Goal: Task Accomplishment & Management: Complete application form

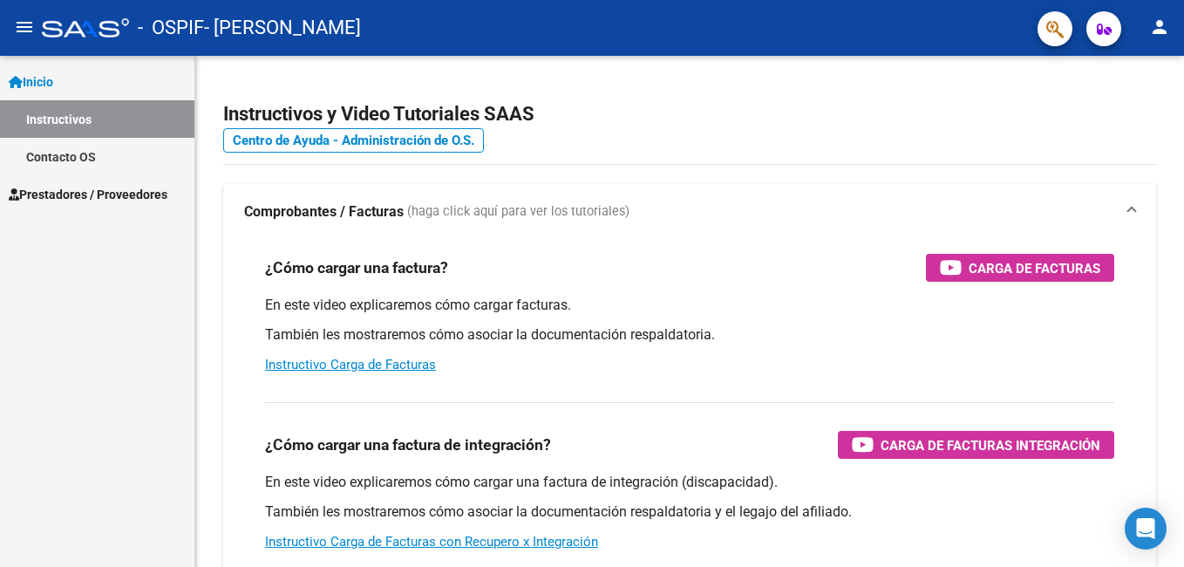
click at [71, 132] on link "Instructivos" at bounding box center [97, 119] width 194 height 38
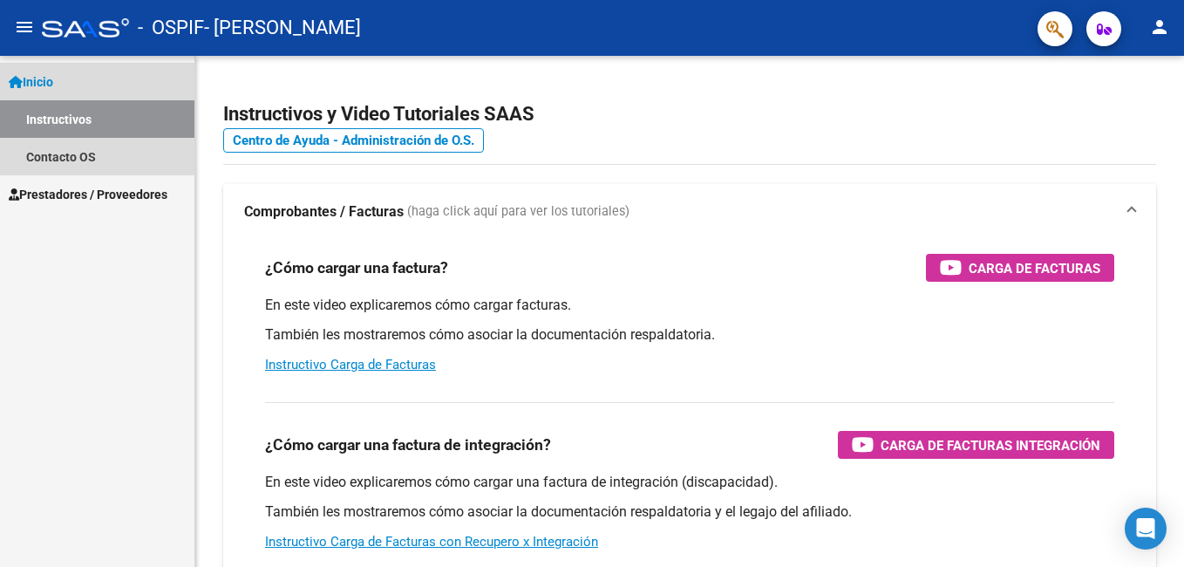
click at [78, 118] on link "Instructivos" at bounding box center [97, 119] width 194 height 38
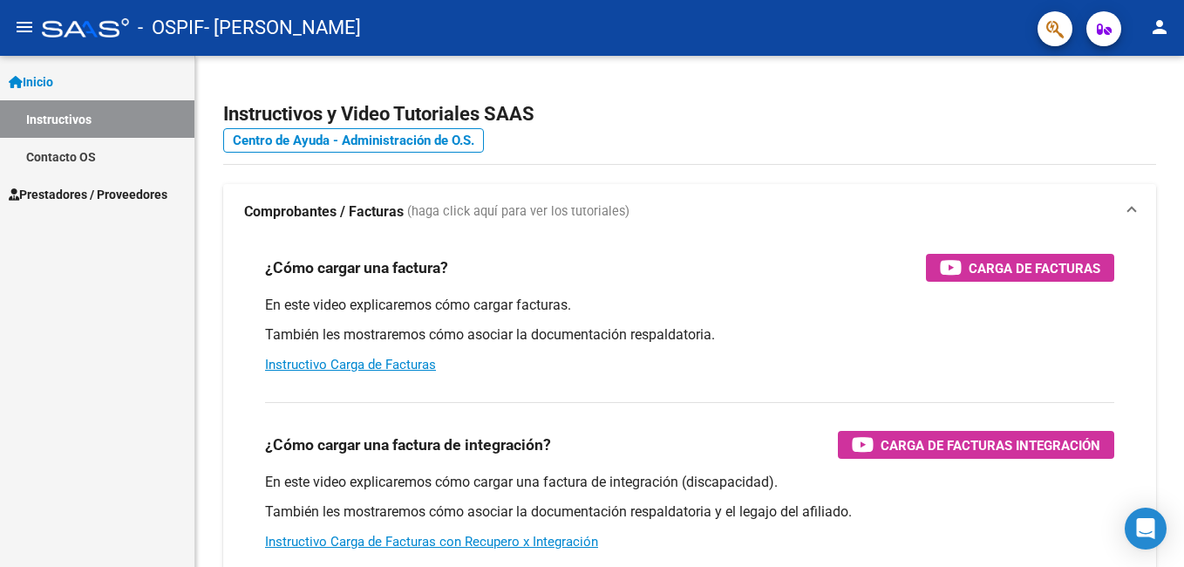
click at [45, 76] on span "Inicio" at bounding box center [31, 81] width 44 height 19
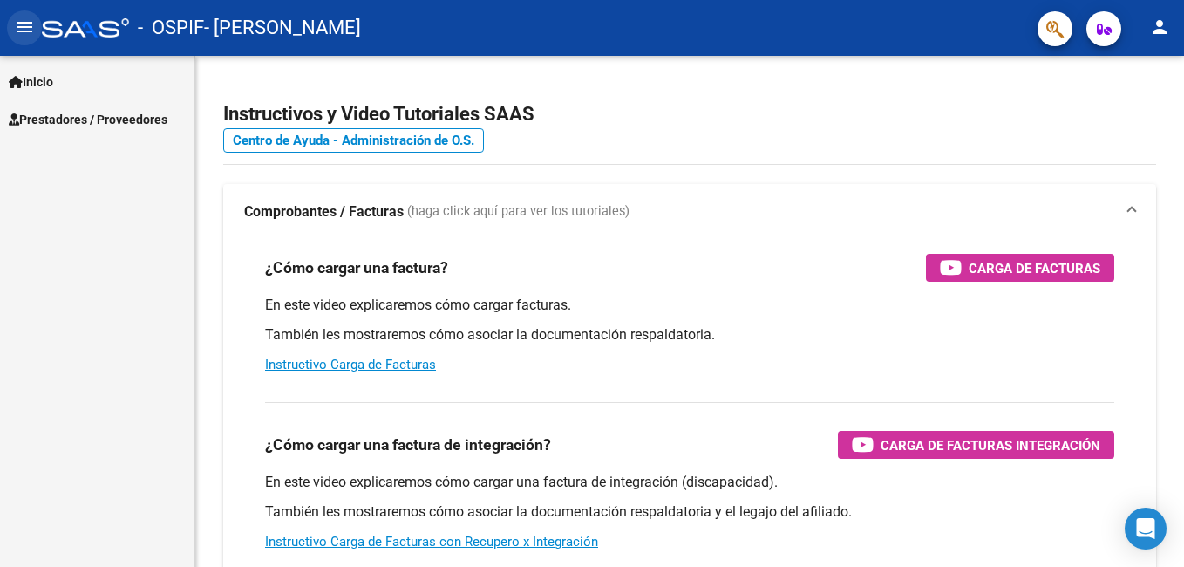
click at [27, 27] on mat-icon "menu" at bounding box center [24, 27] width 21 height 21
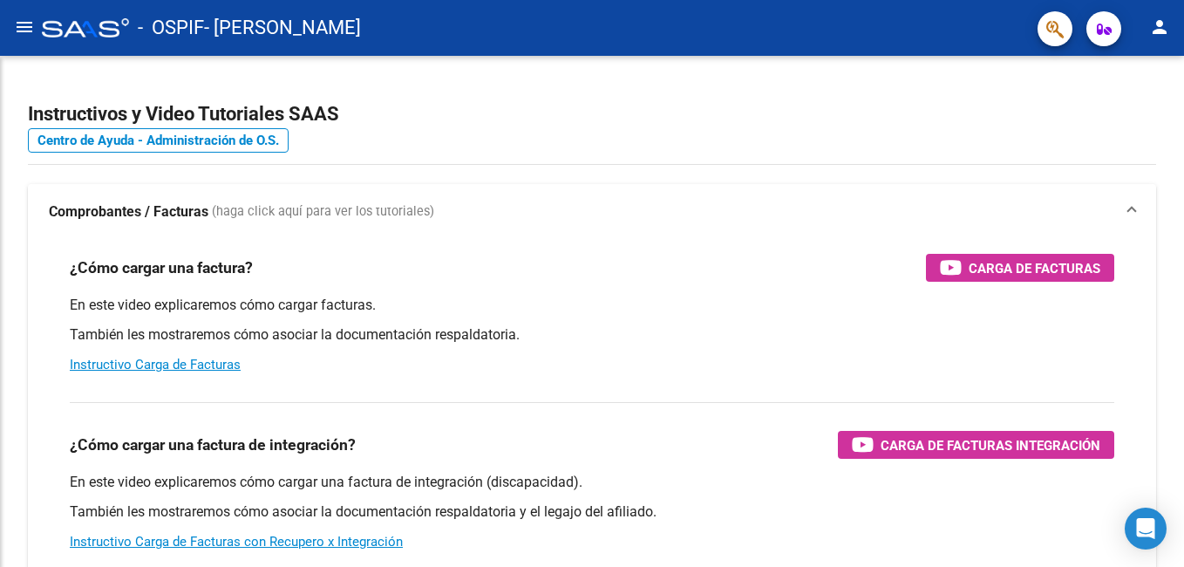
click at [27, 27] on mat-icon "menu" at bounding box center [24, 27] width 21 height 21
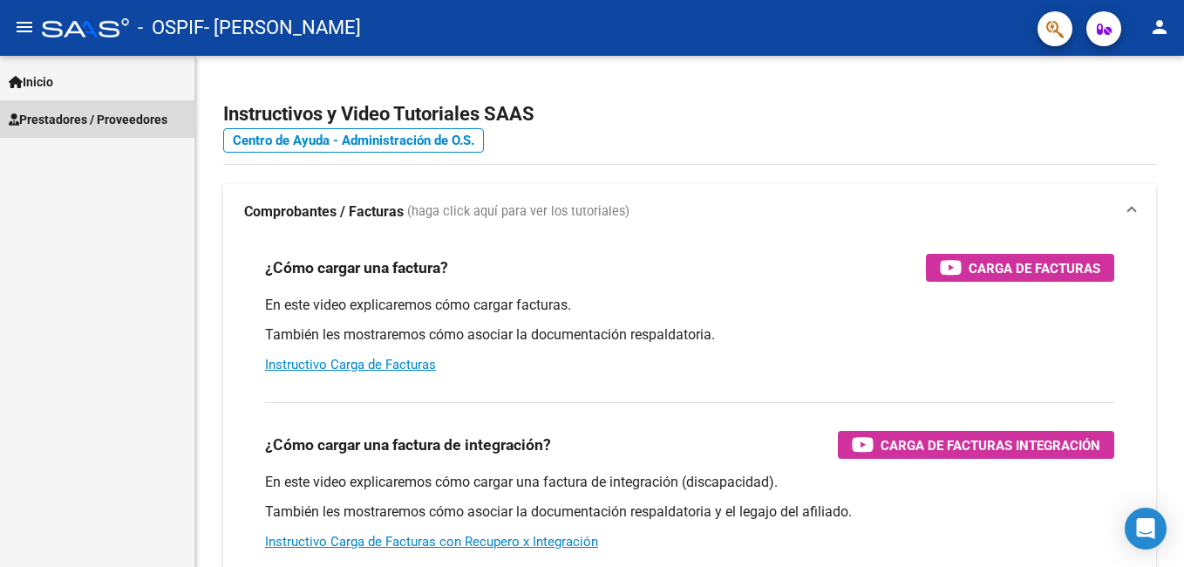
click at [57, 114] on span "Prestadores / Proveedores" at bounding box center [88, 119] width 159 height 19
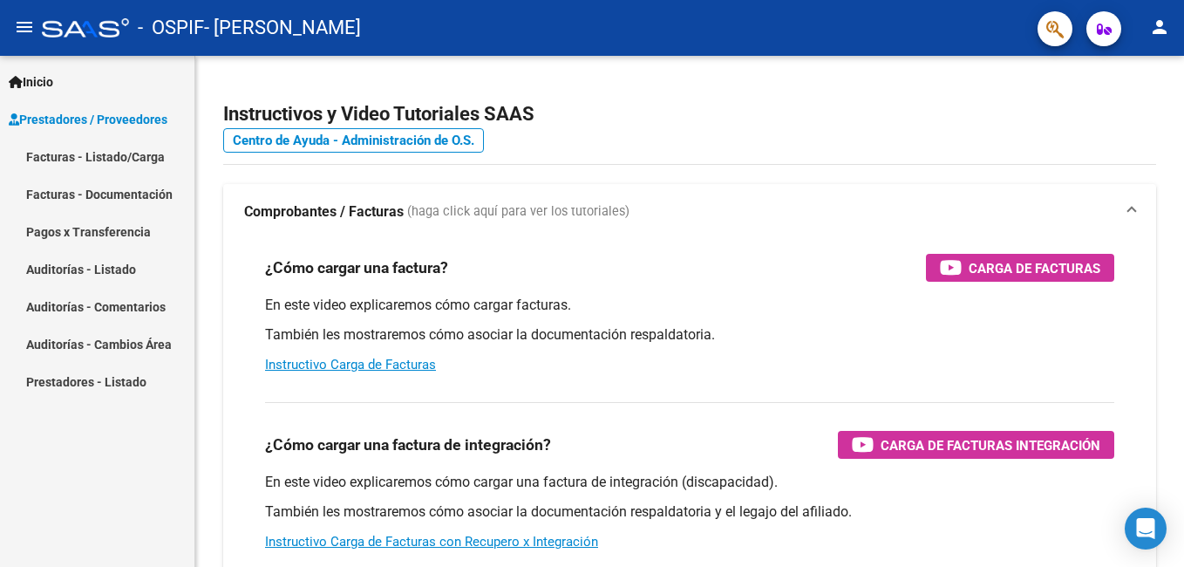
click at [76, 160] on link "Facturas - Listado/Carga" at bounding box center [97, 157] width 194 height 38
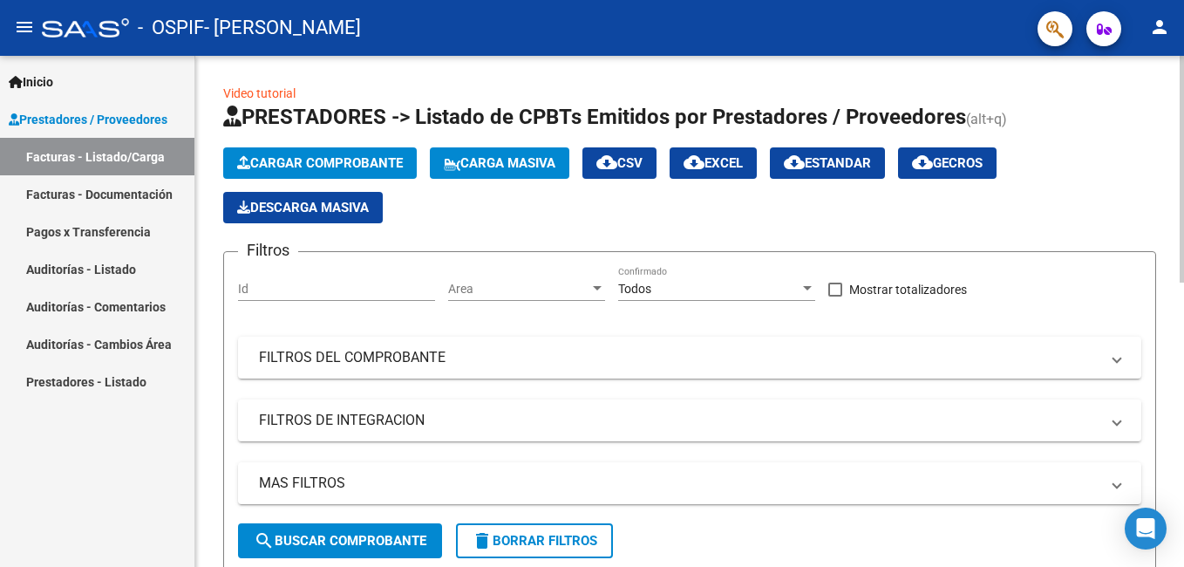
click at [320, 175] on button "Cargar Comprobante" at bounding box center [320, 162] width 194 height 31
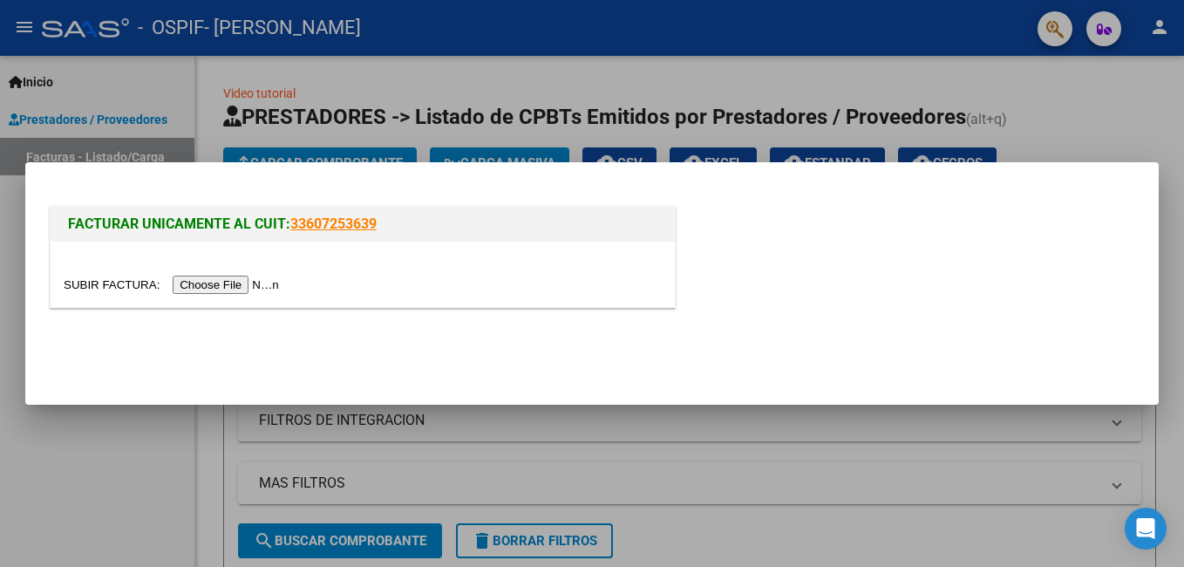
click at [210, 288] on input "file" at bounding box center [174, 285] width 221 height 18
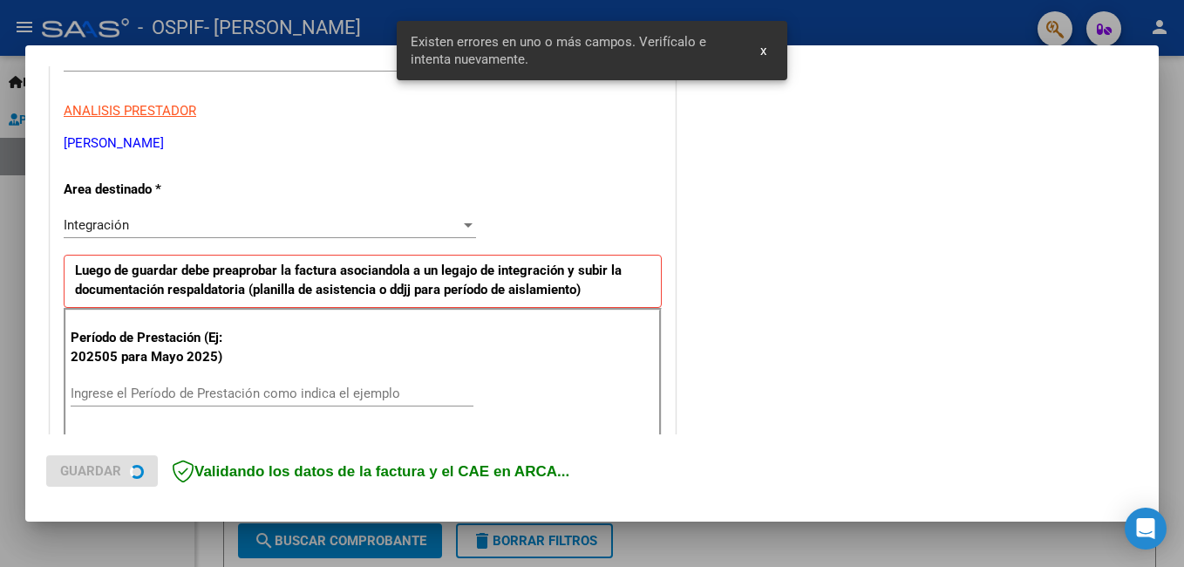
scroll to position [391, 0]
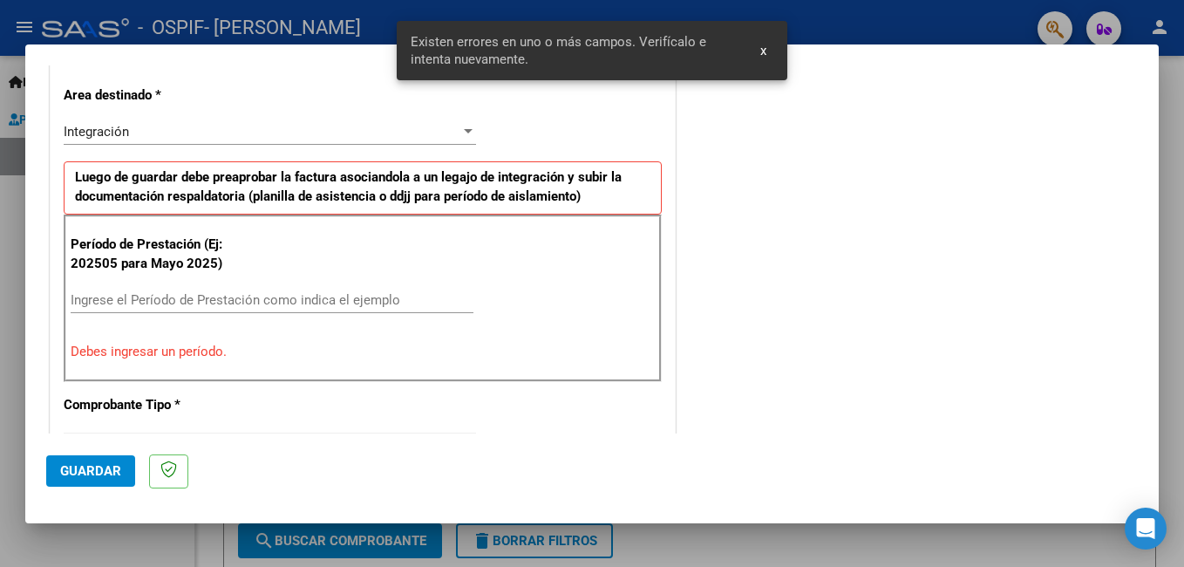
click at [379, 289] on div "Ingrese el Período de Prestación como indica el ejemplo" at bounding box center [272, 300] width 403 height 26
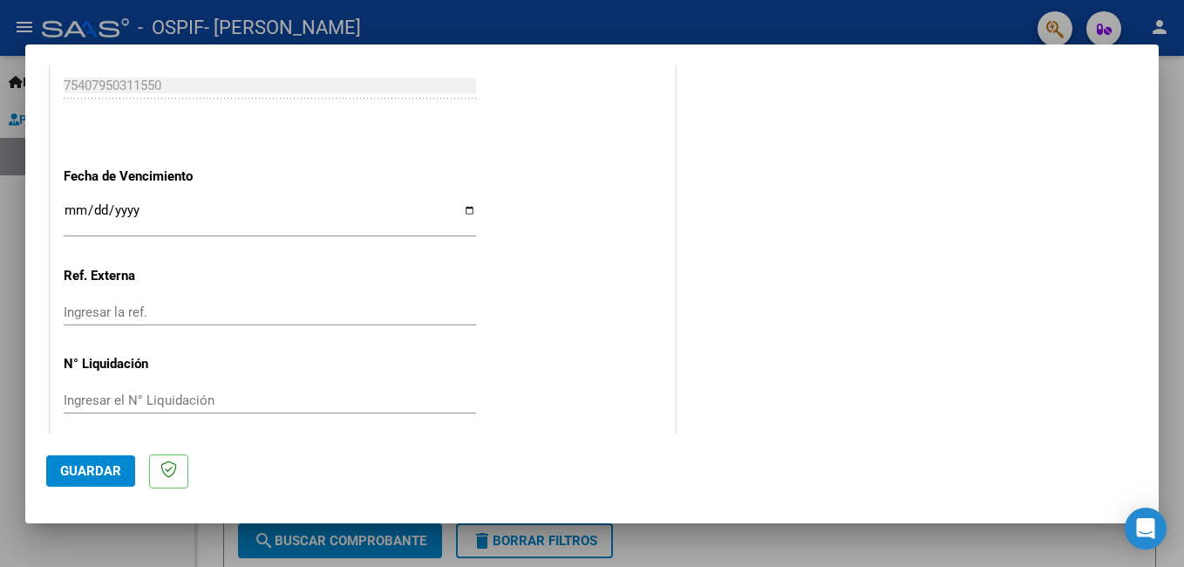
scroll to position [1166, 0]
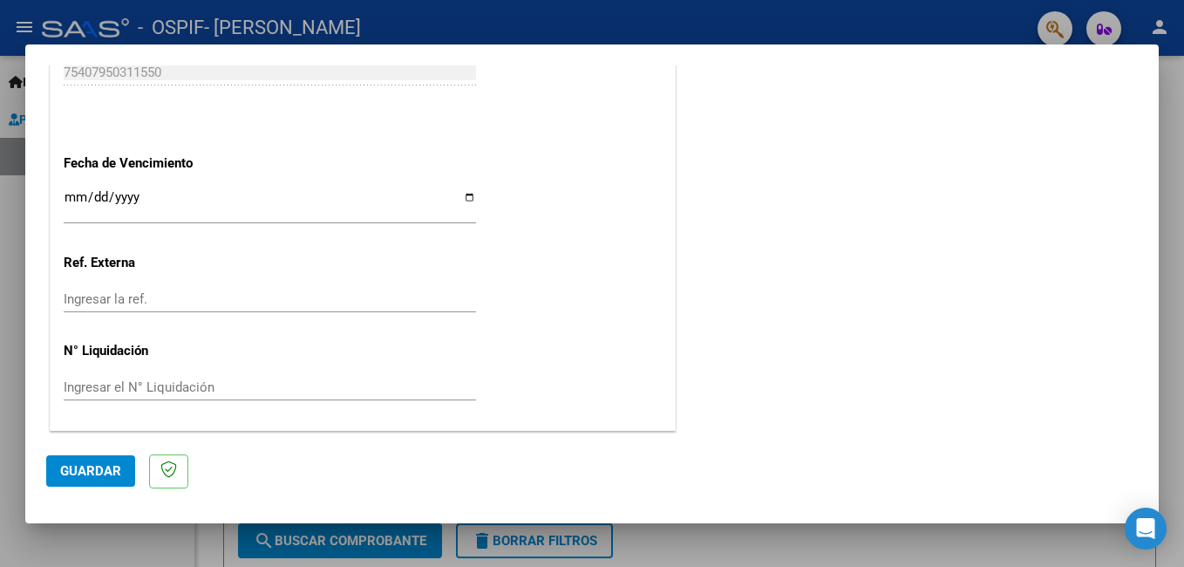
type input "202509"
click at [467, 197] on input "Ingresar la fecha" at bounding box center [270, 204] width 413 height 28
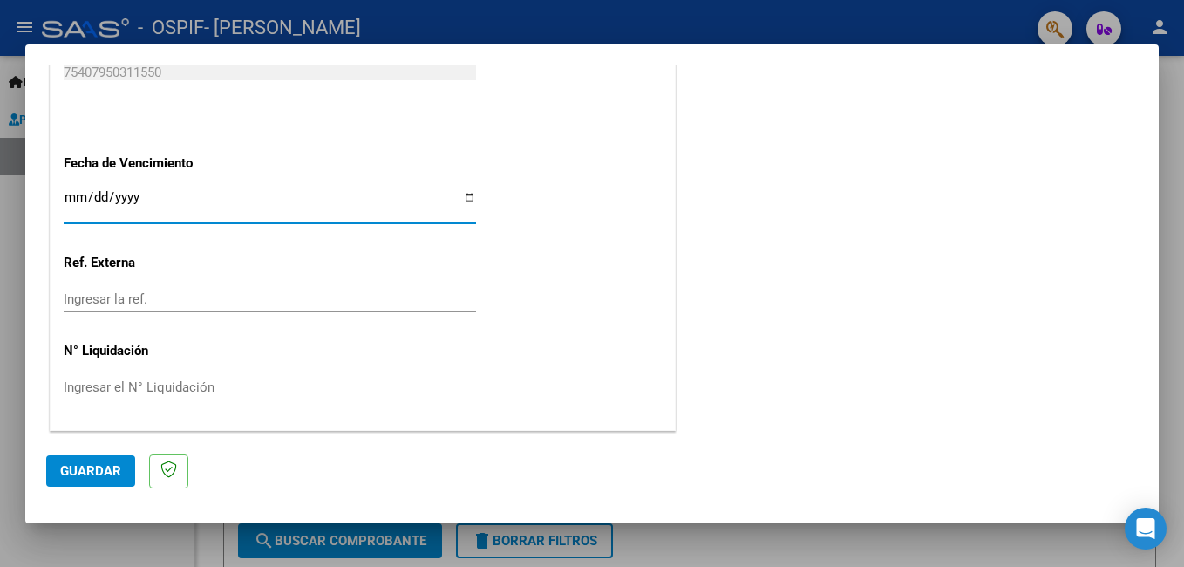
type input "[DATE]"
click at [110, 460] on button "Guardar" at bounding box center [90, 470] width 89 height 31
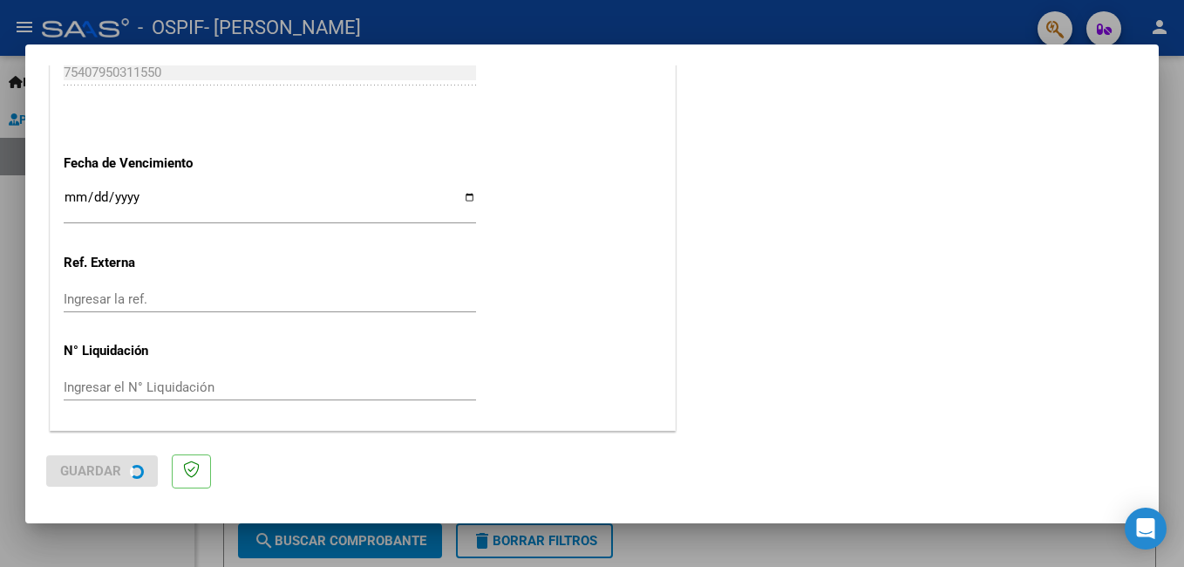
scroll to position [0, 0]
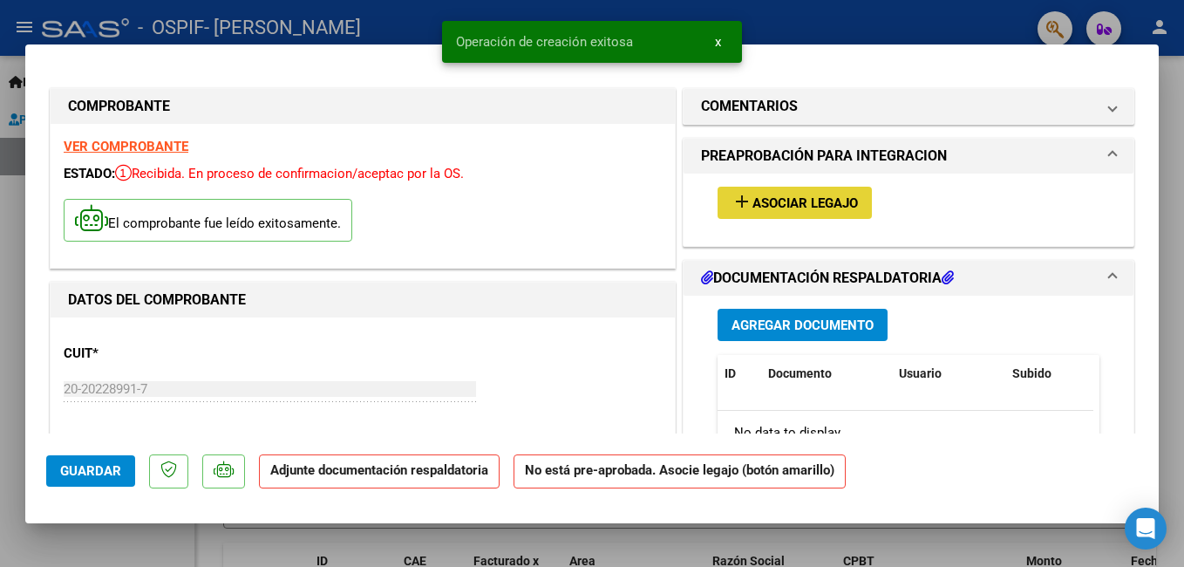
click at [754, 207] on span "Asociar Legajo" at bounding box center [806, 203] width 106 height 16
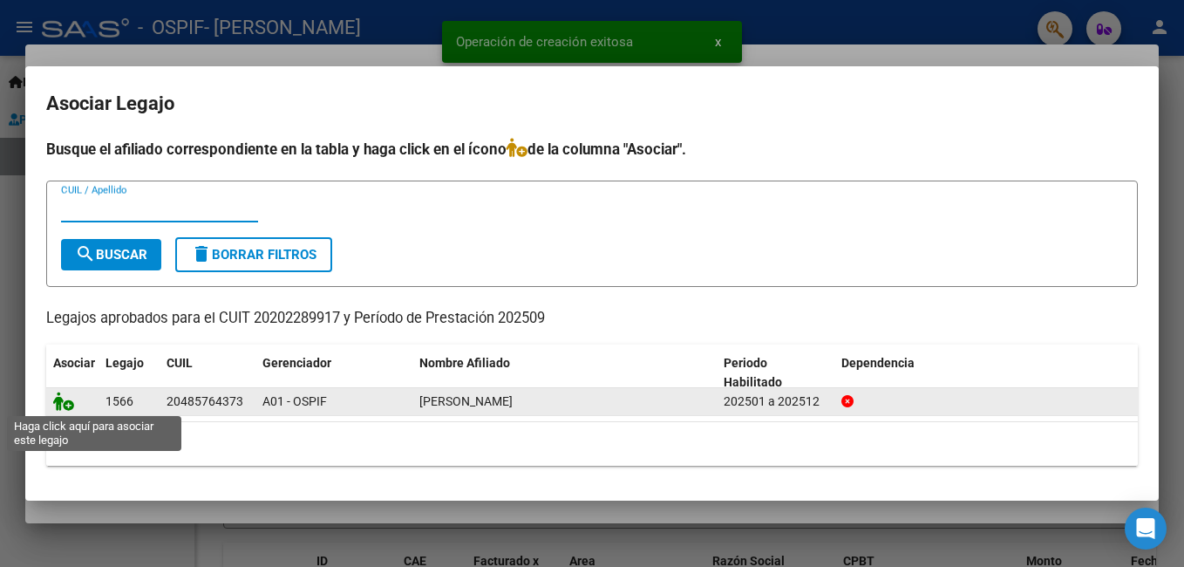
click at [71, 400] on icon at bounding box center [63, 401] width 21 height 19
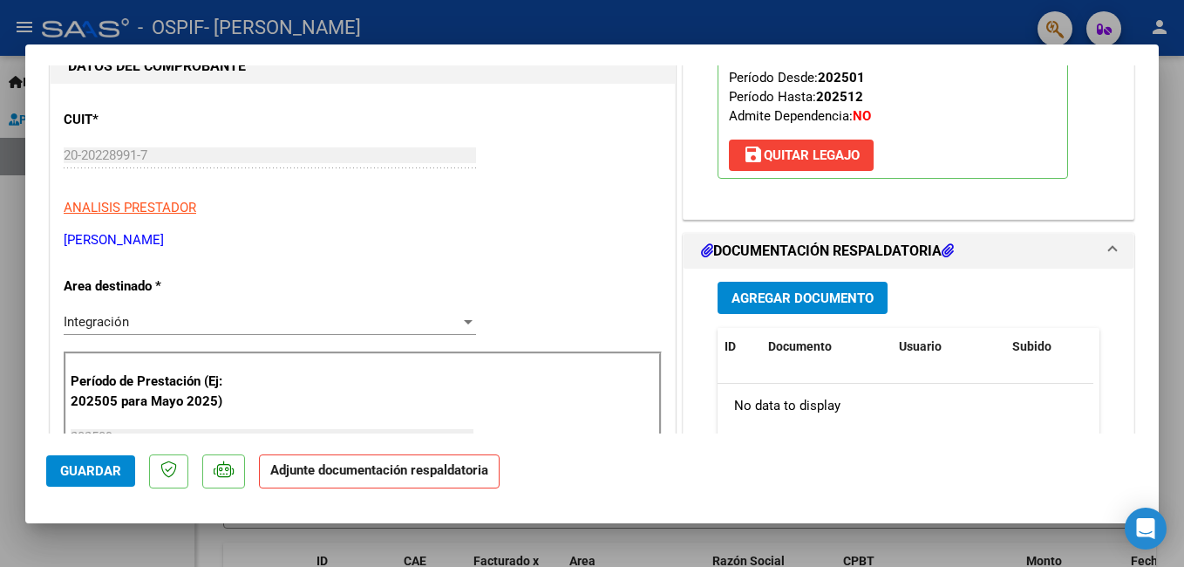
scroll to position [147, 0]
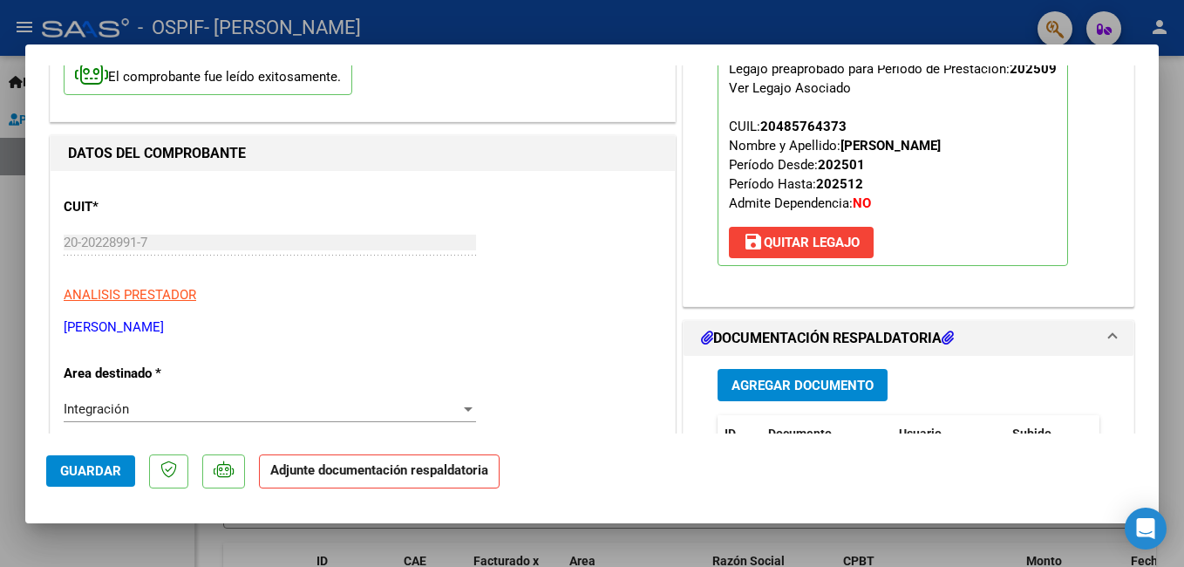
click at [814, 372] on button "Agregar Documento" at bounding box center [803, 385] width 170 height 32
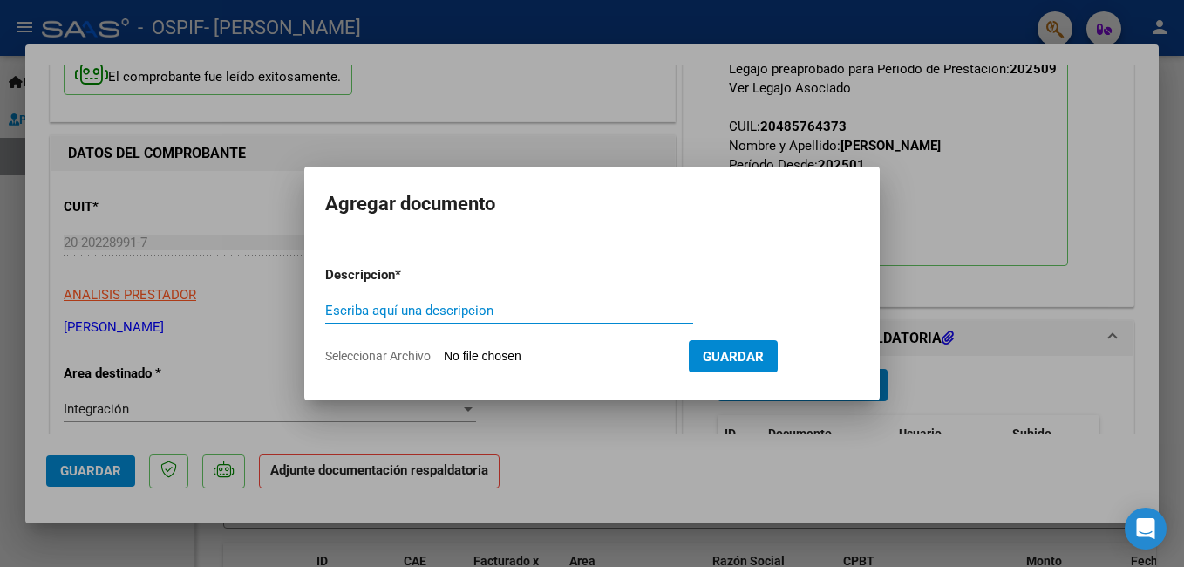
click at [447, 315] on input "Escriba aquí una descripcion" at bounding box center [509, 311] width 368 height 16
type input "planilla de asistencia"
click at [484, 352] on input "Seleccionar Archivo" at bounding box center [559, 357] width 231 height 17
type input "C:\fakepath\ASIST - BASSO.pdf"
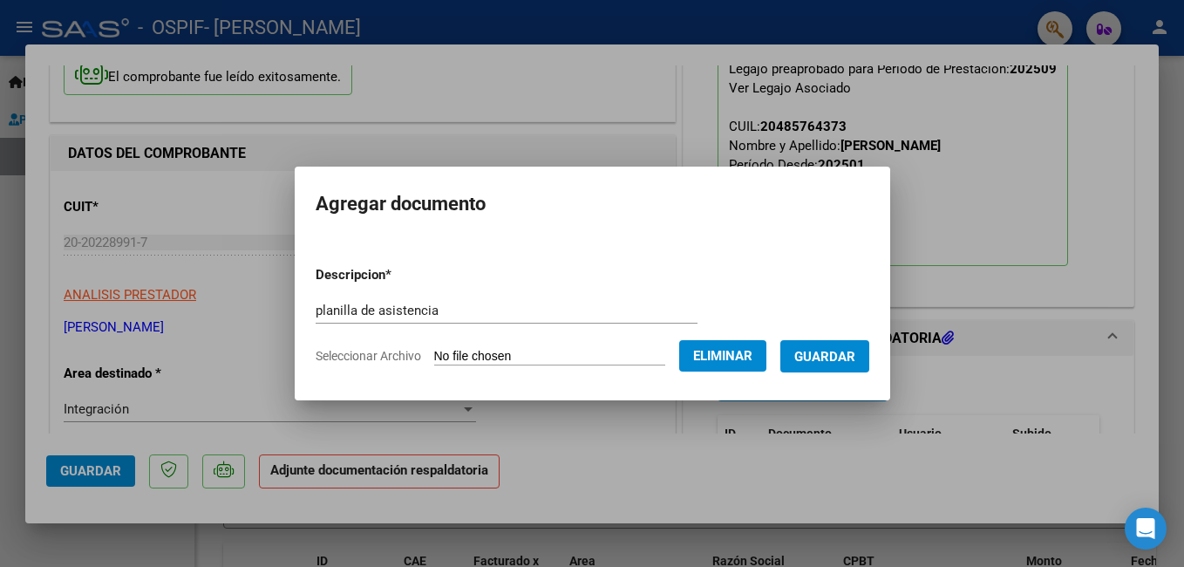
click at [838, 358] on span "Guardar" at bounding box center [824, 357] width 61 height 16
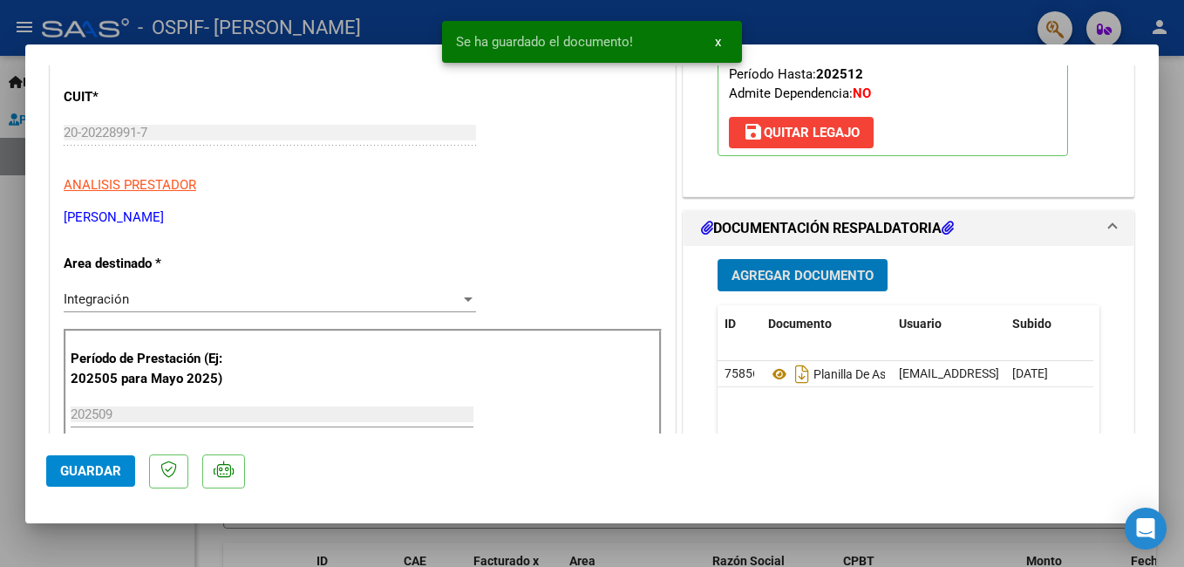
scroll to position [321, 0]
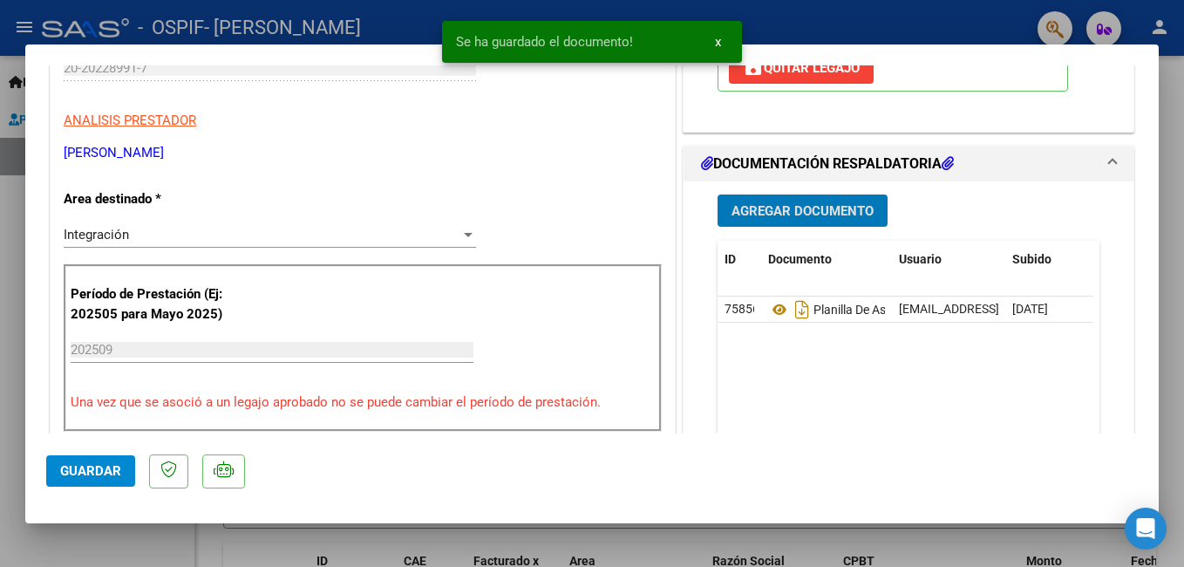
click at [796, 209] on span "Agregar Documento" at bounding box center [803, 211] width 142 height 16
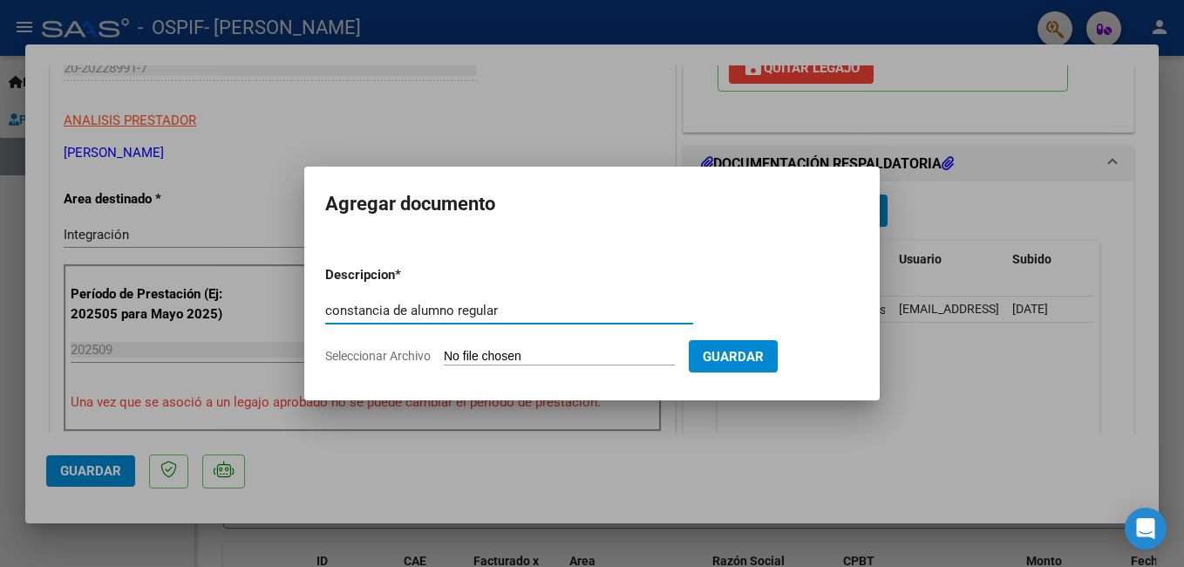
type input "constancia de alumno regular"
click at [551, 353] on input "Seleccionar Archivo" at bounding box center [559, 357] width 231 height 17
type input "C:\fakepath\CONST - BASSO.pdf"
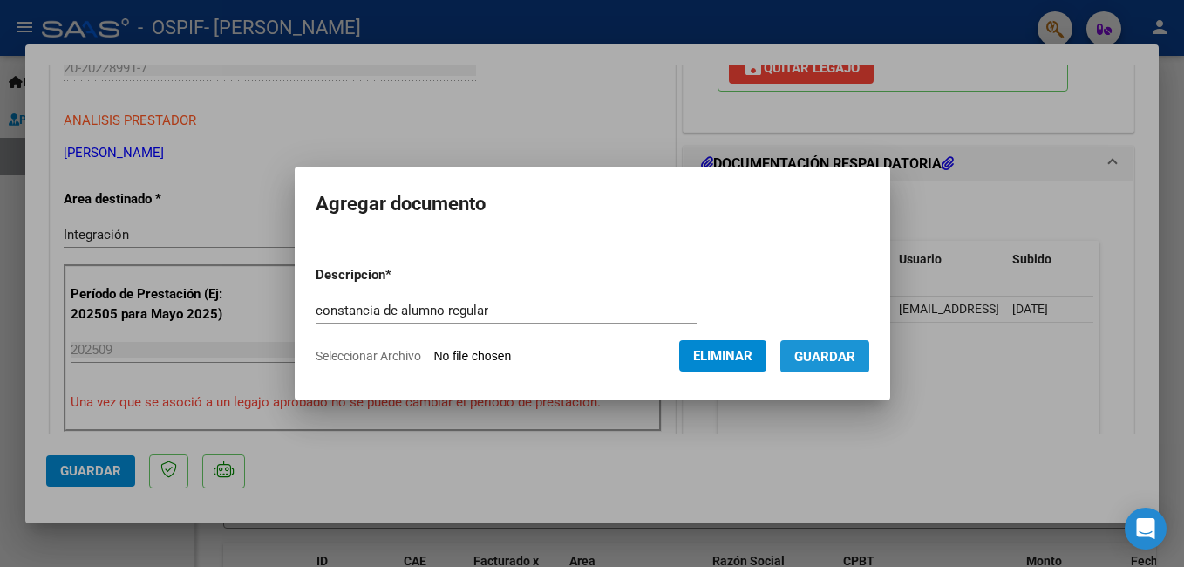
click at [856, 355] on span "Guardar" at bounding box center [824, 357] width 61 height 16
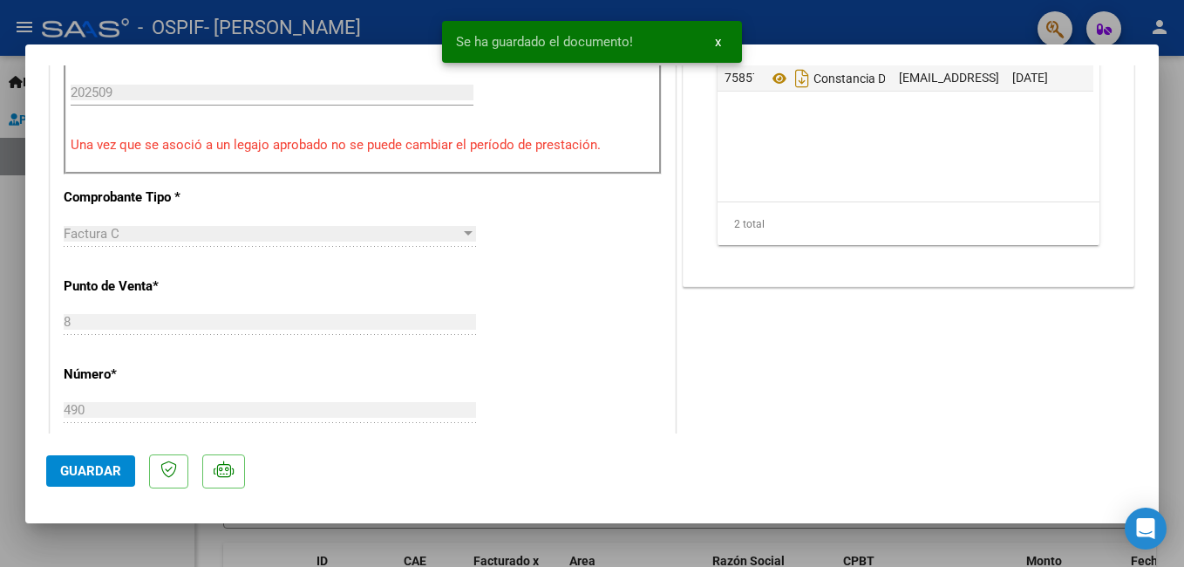
scroll to position [408, 0]
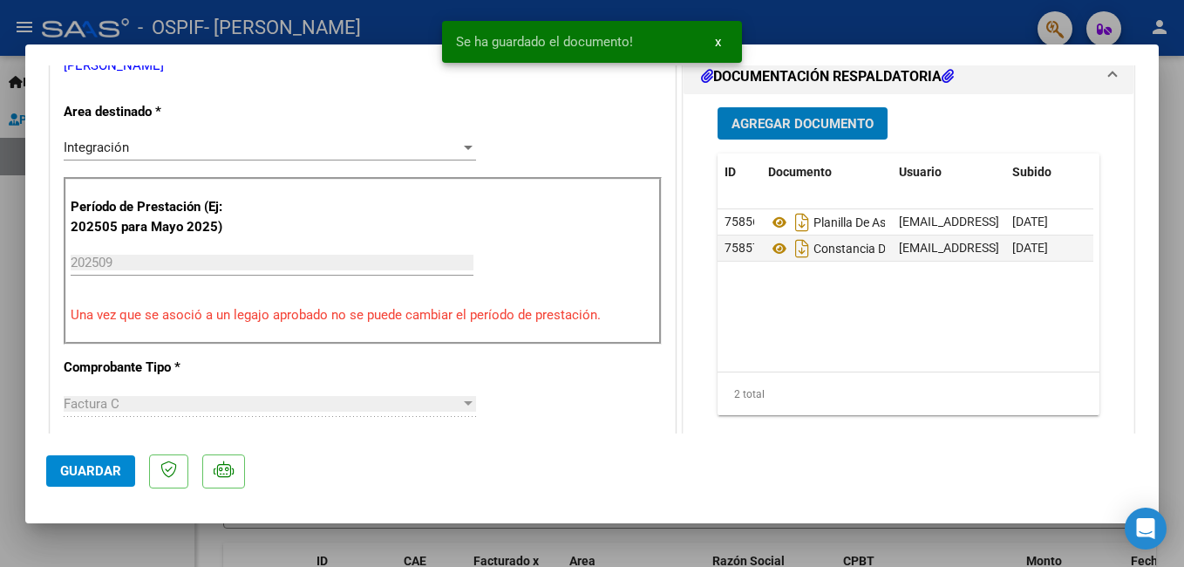
click at [111, 482] on button "Guardar" at bounding box center [90, 470] width 89 height 31
